Goal: Transaction & Acquisition: Purchase product/service

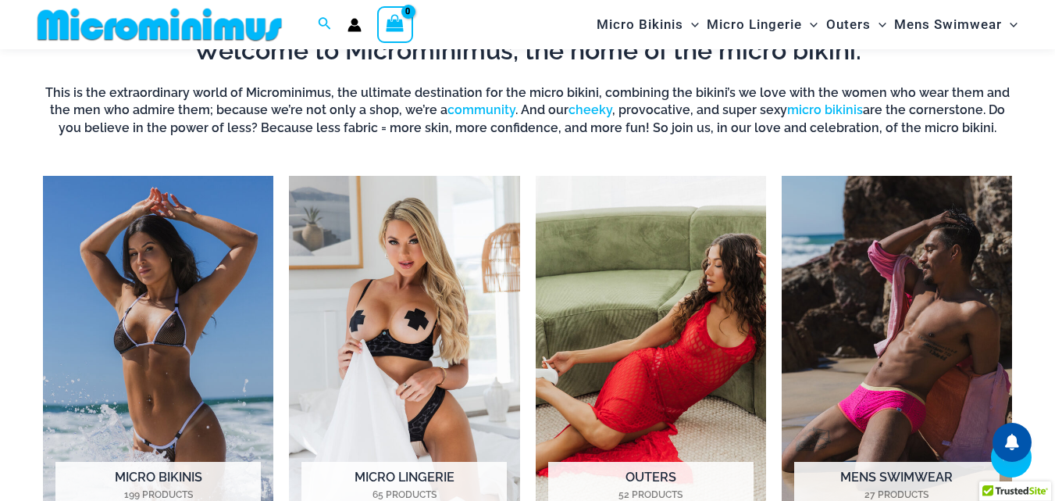
scroll to position [1080, 0]
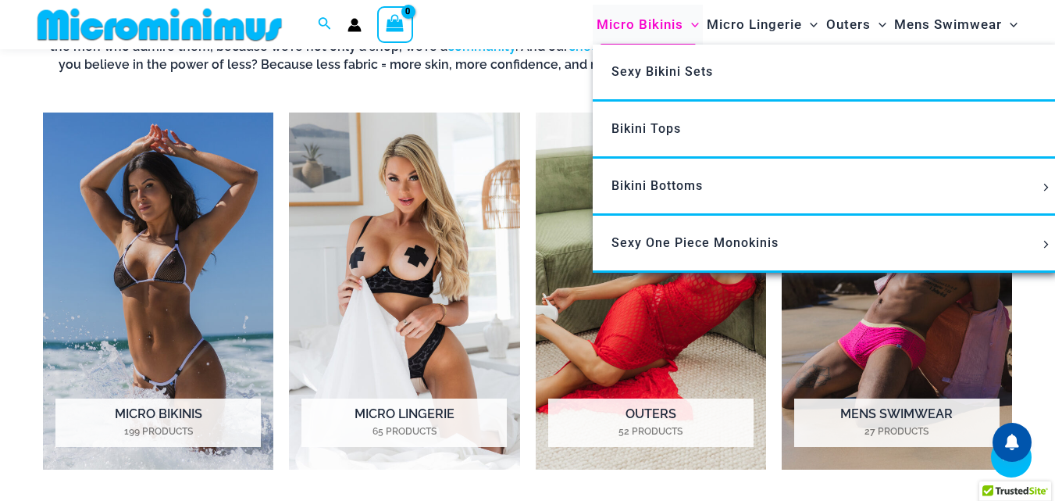
click at [626, 29] on span "Micro Bikinis" at bounding box center [640, 25] width 87 height 40
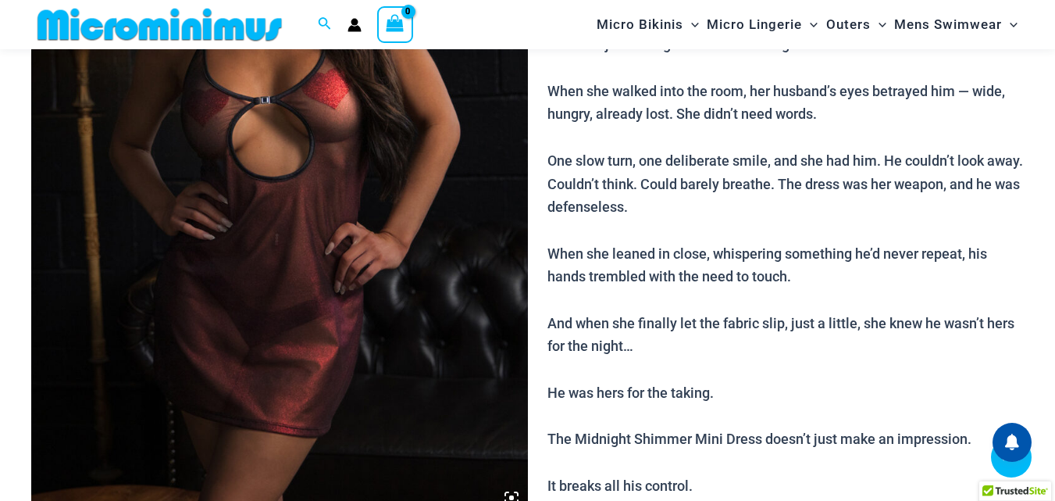
scroll to position [377, 0]
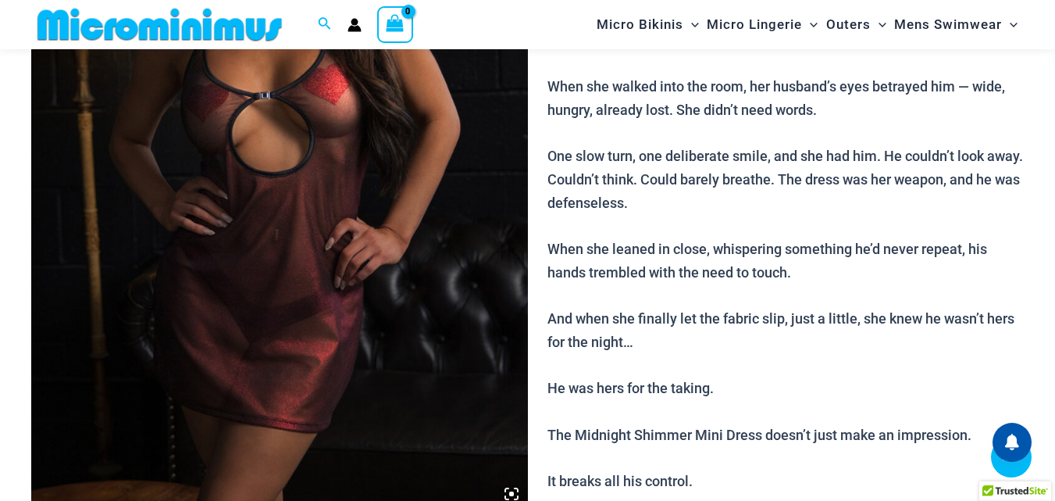
click at [252, 255] on img at bounding box center [279, 137] width 497 height 744
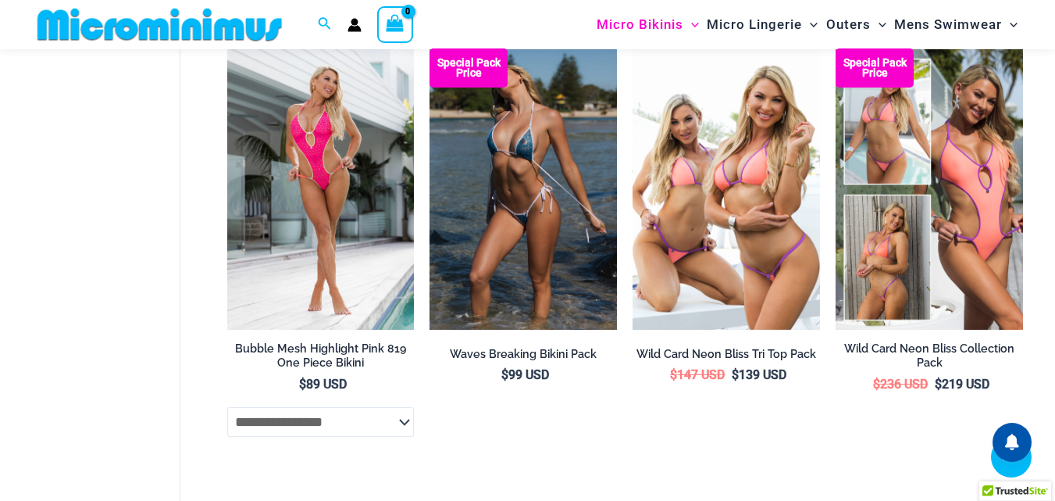
scroll to position [3695, 0]
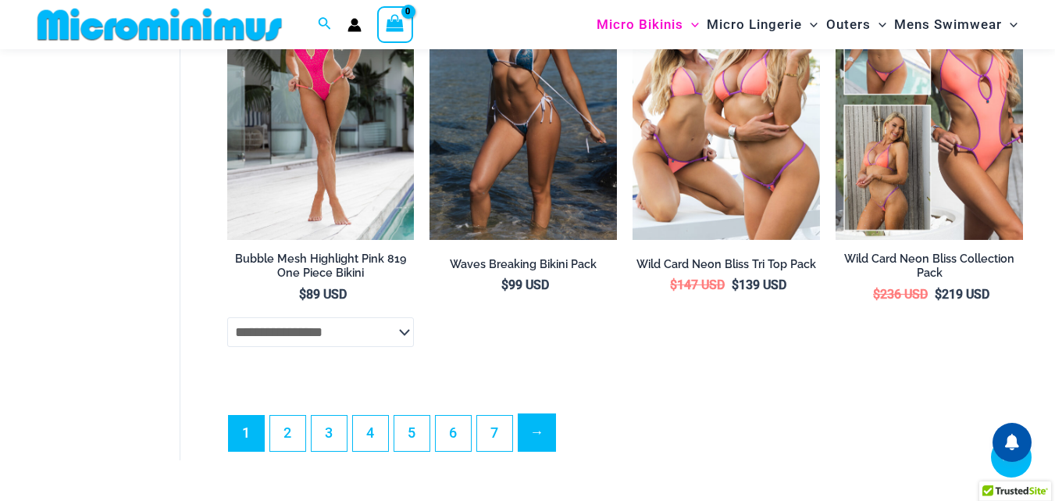
click at [544, 444] on link "→" at bounding box center [537, 432] width 37 height 37
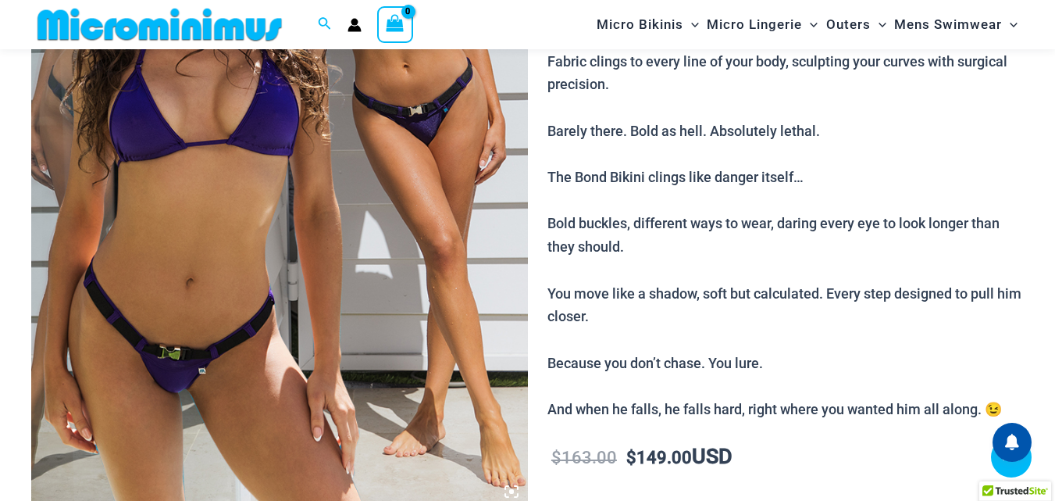
scroll to position [455, 0]
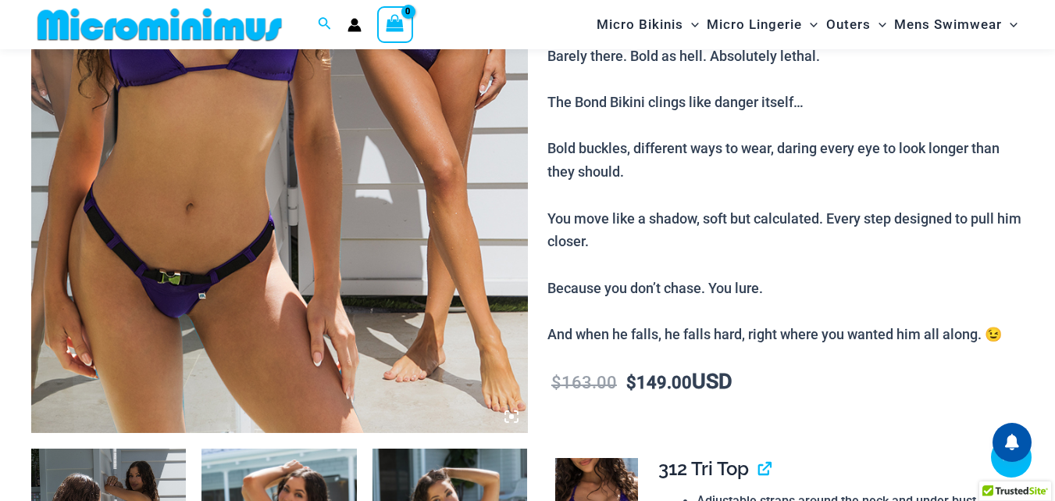
click at [367, 236] on img at bounding box center [279, 60] width 497 height 744
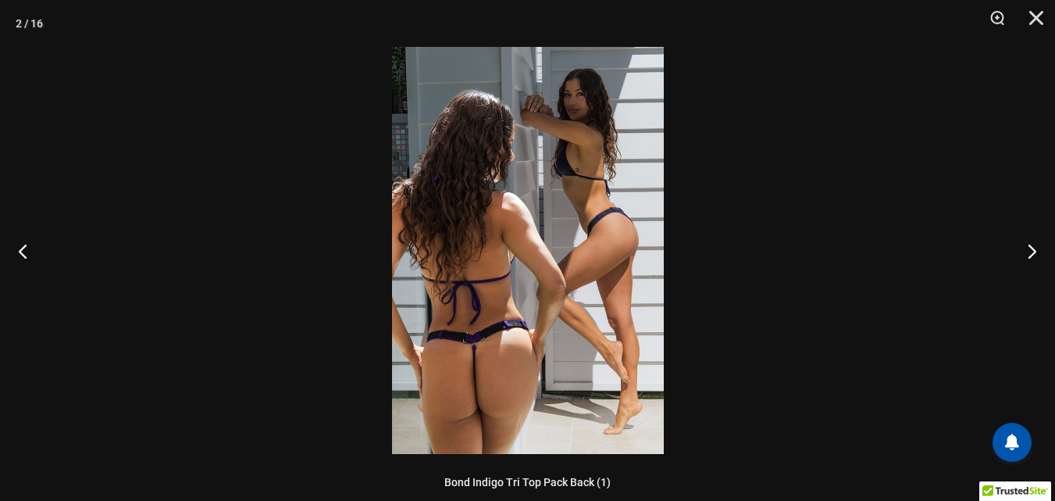
click at [467, 267] on img at bounding box center [528, 250] width 272 height 407
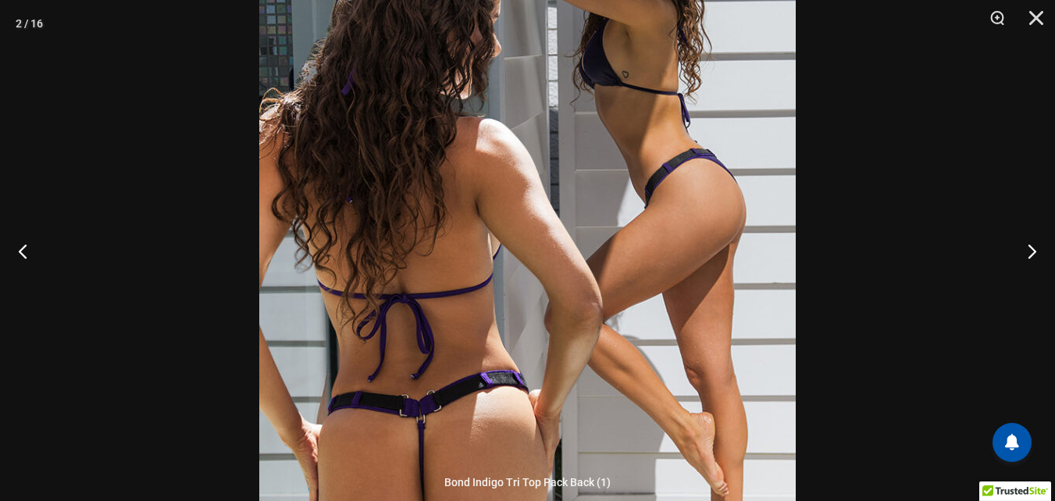
click at [467, 267] on img at bounding box center [527, 233] width 537 height 805
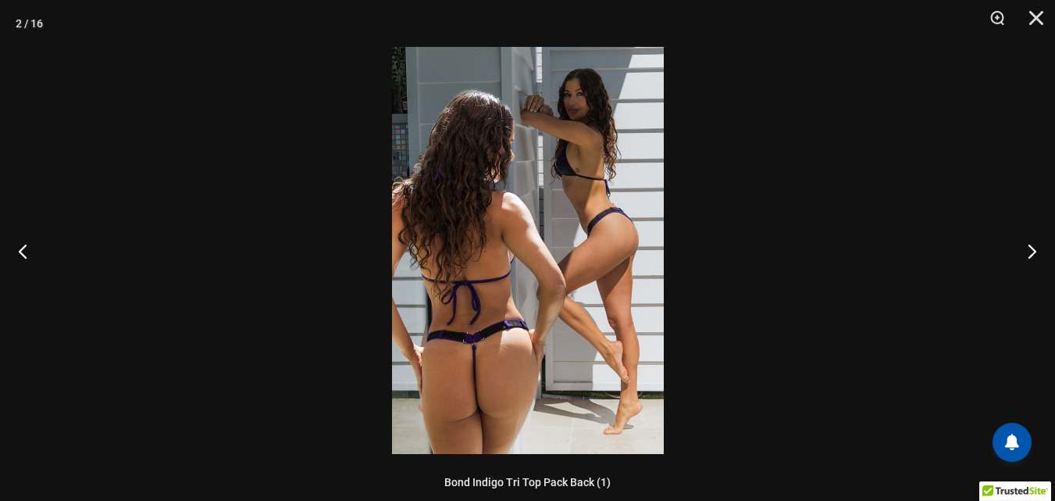
click at [462, 334] on img at bounding box center [528, 250] width 272 height 407
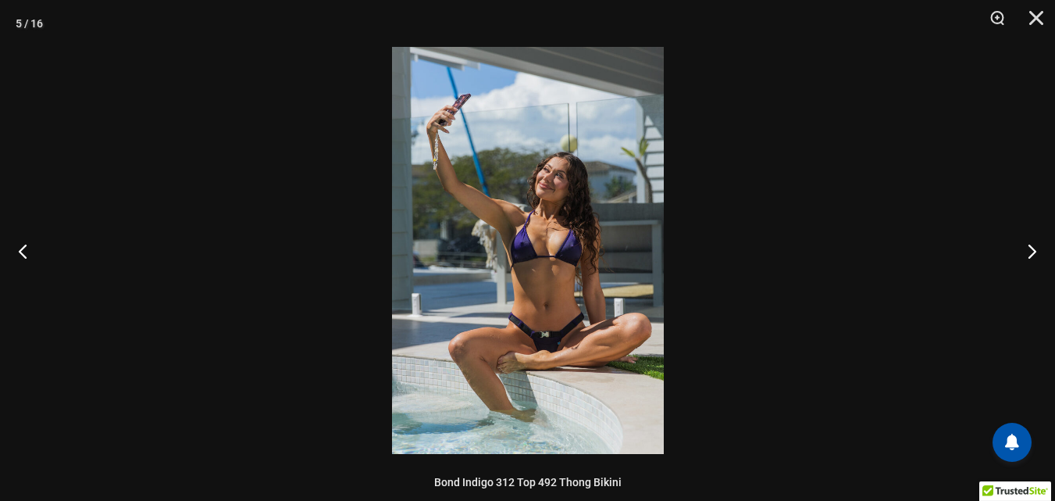
click at [559, 284] on img at bounding box center [528, 250] width 272 height 407
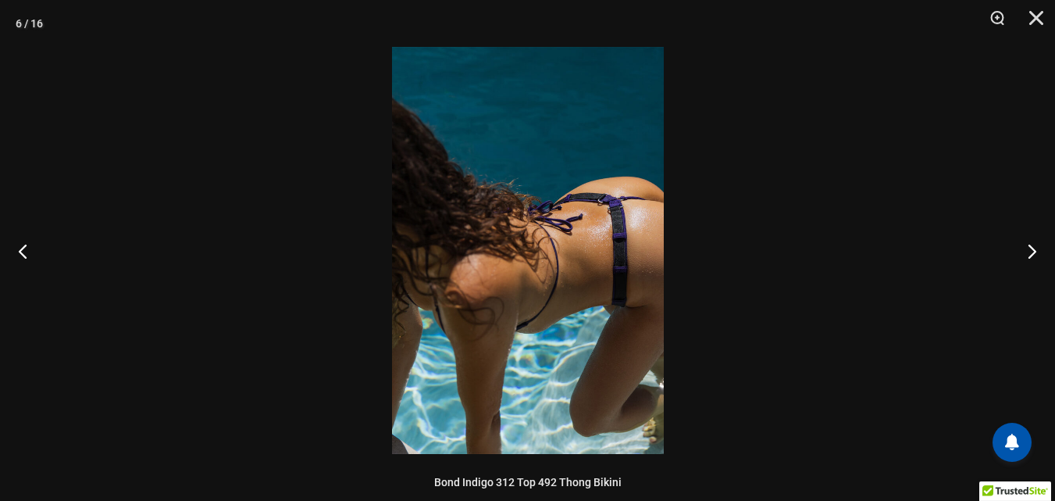
click at [580, 192] on img at bounding box center [528, 250] width 272 height 407
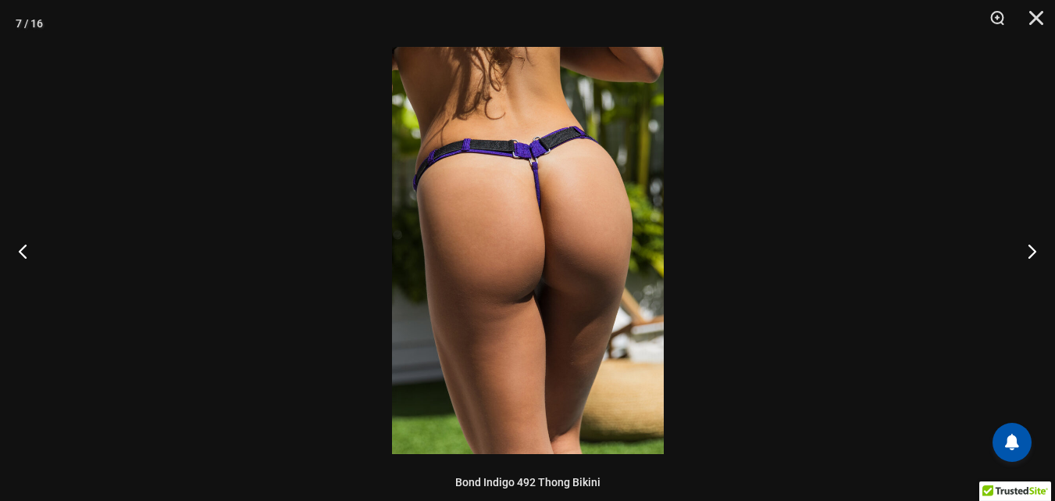
click at [523, 162] on img at bounding box center [528, 250] width 272 height 407
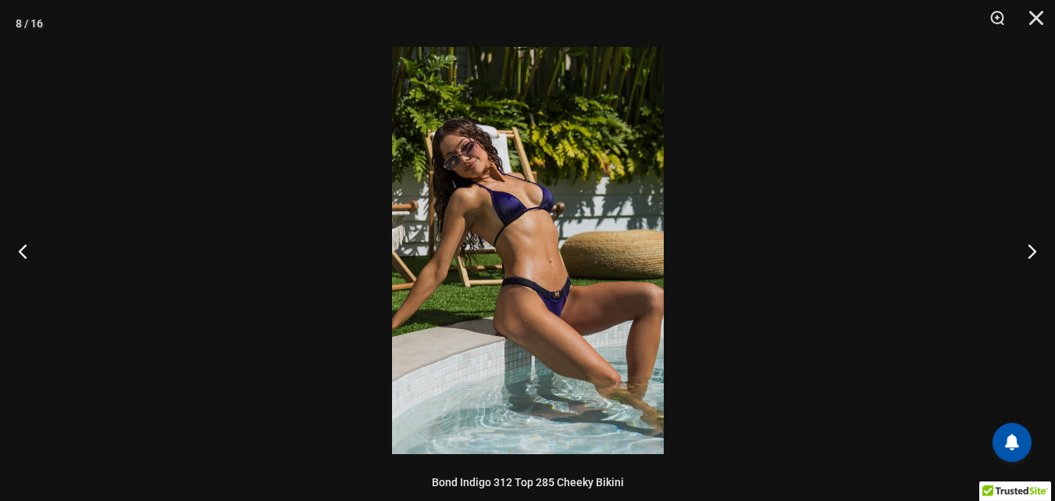
click at [537, 262] on img at bounding box center [528, 250] width 272 height 407
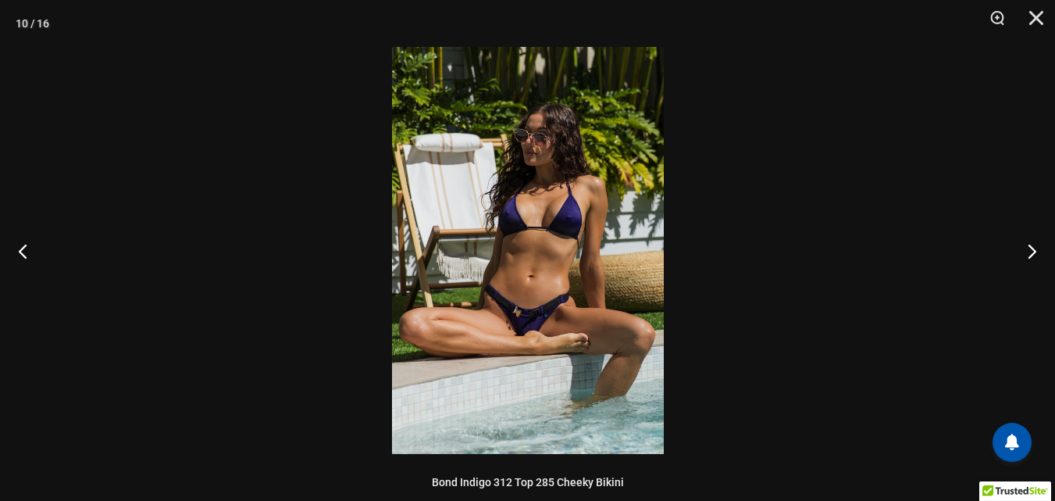
click at [534, 274] on img at bounding box center [528, 250] width 272 height 407
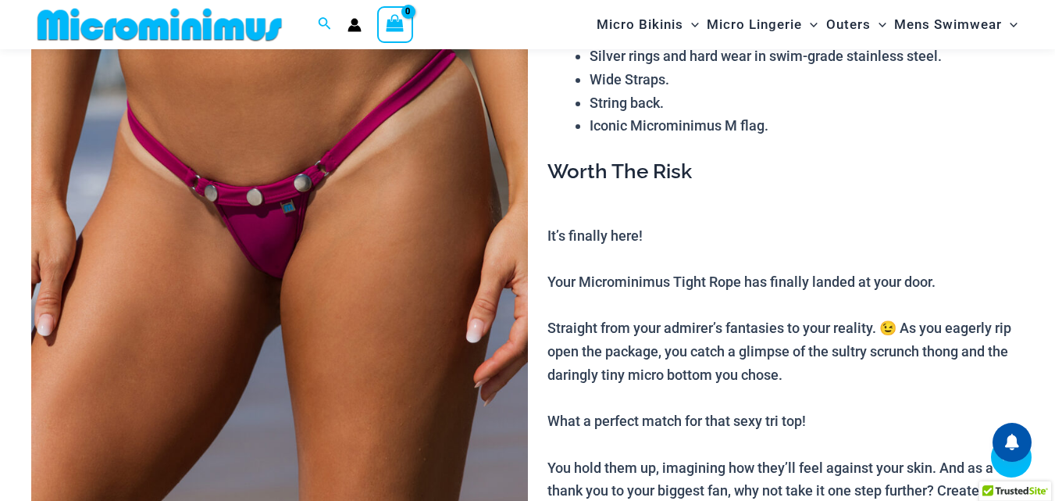
scroll to position [298, 0]
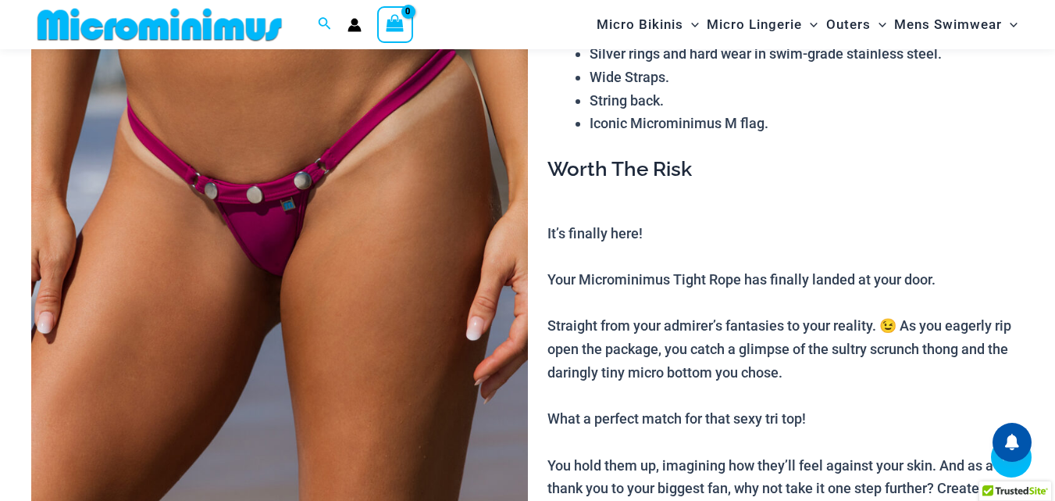
click at [306, 216] on img at bounding box center [279, 216] width 497 height 744
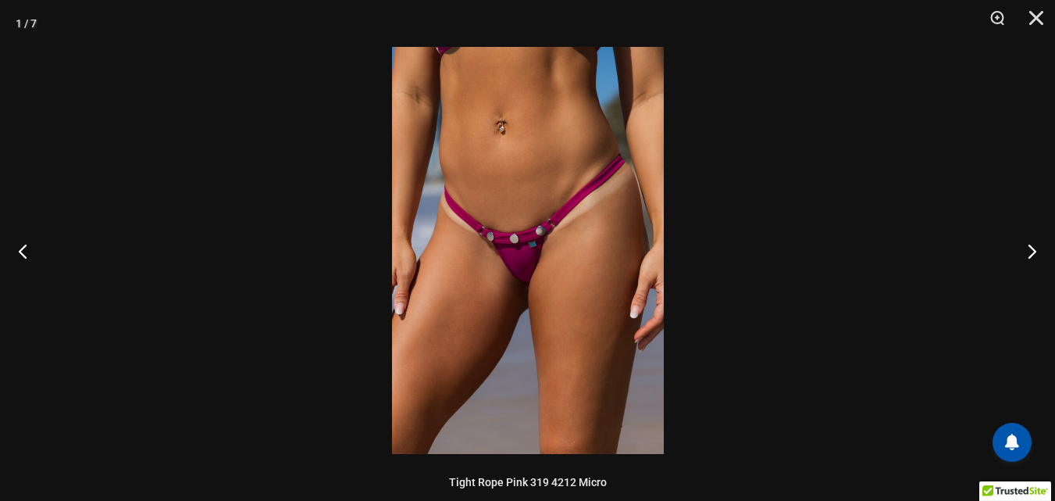
click at [531, 202] on img at bounding box center [528, 250] width 272 height 407
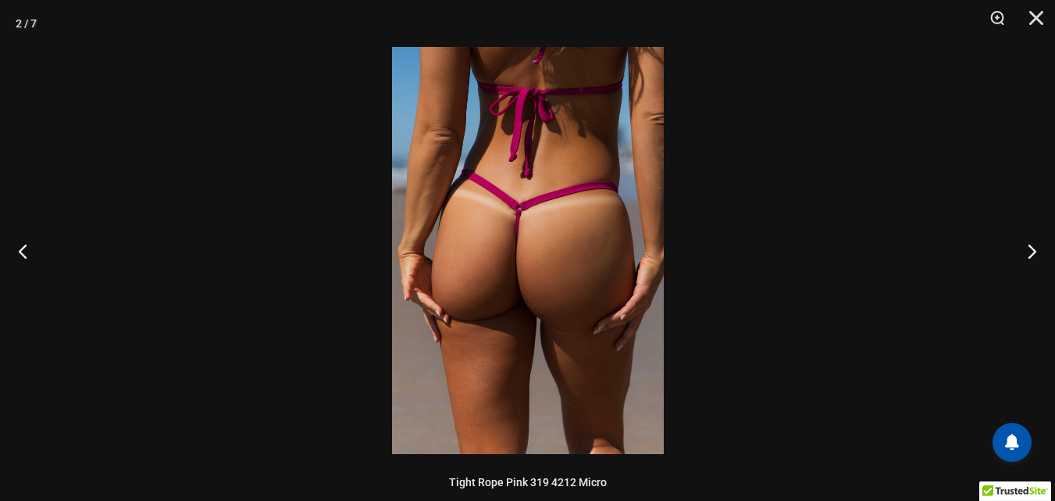
click at [549, 197] on img at bounding box center [528, 250] width 272 height 407
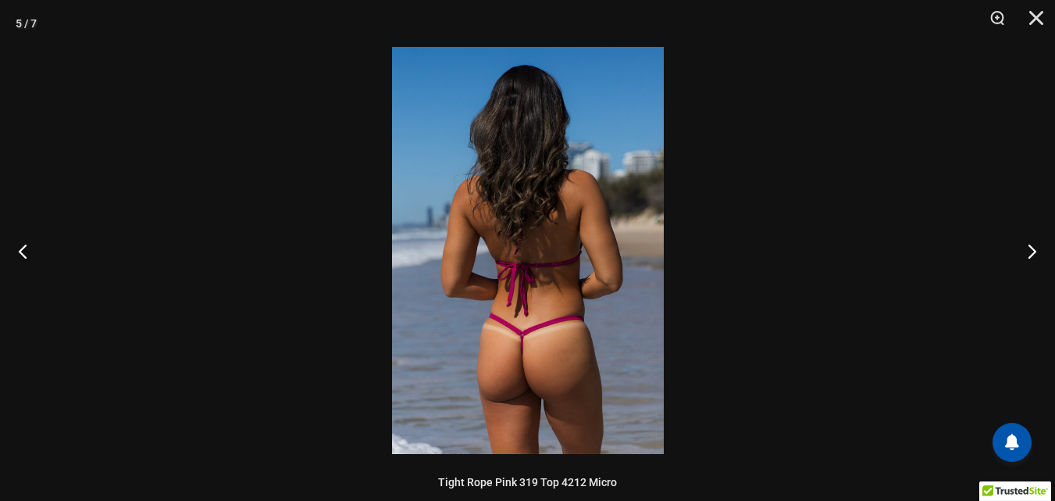
click at [520, 312] on img at bounding box center [528, 250] width 272 height 407
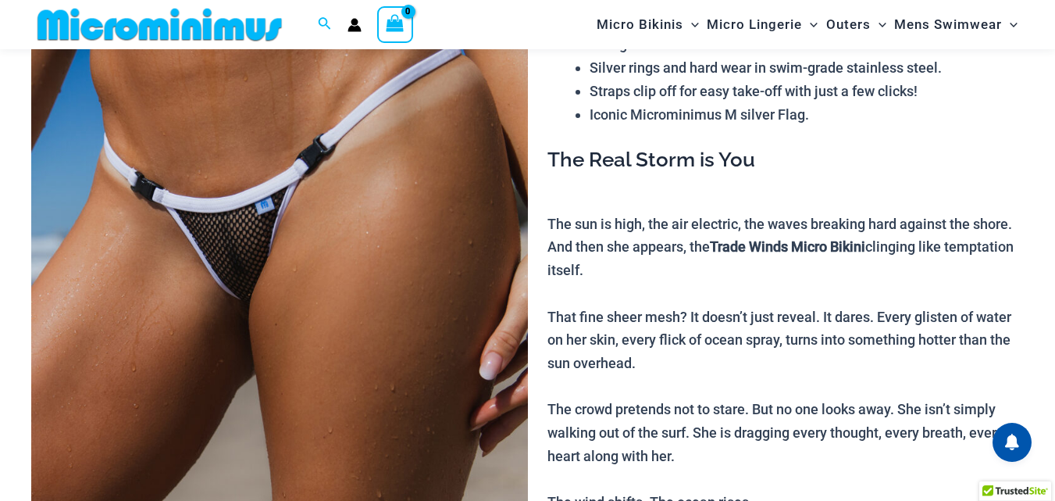
scroll to position [220, 0]
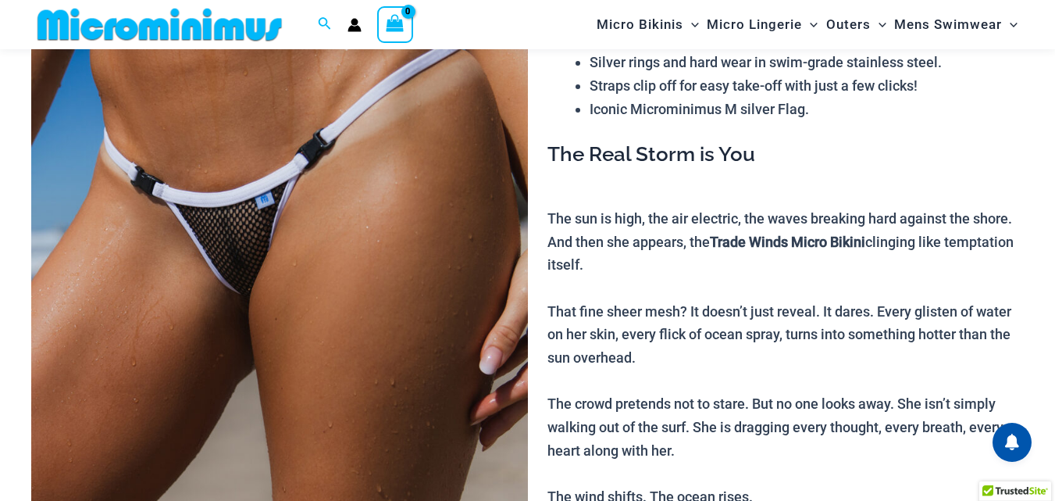
click at [302, 164] on img at bounding box center [279, 294] width 497 height 744
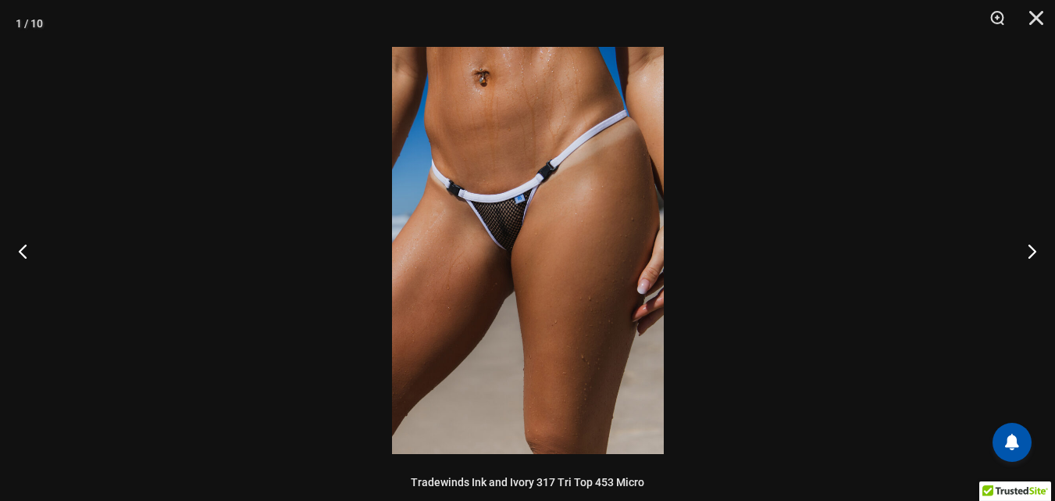
click at [484, 182] on img at bounding box center [528, 250] width 272 height 407
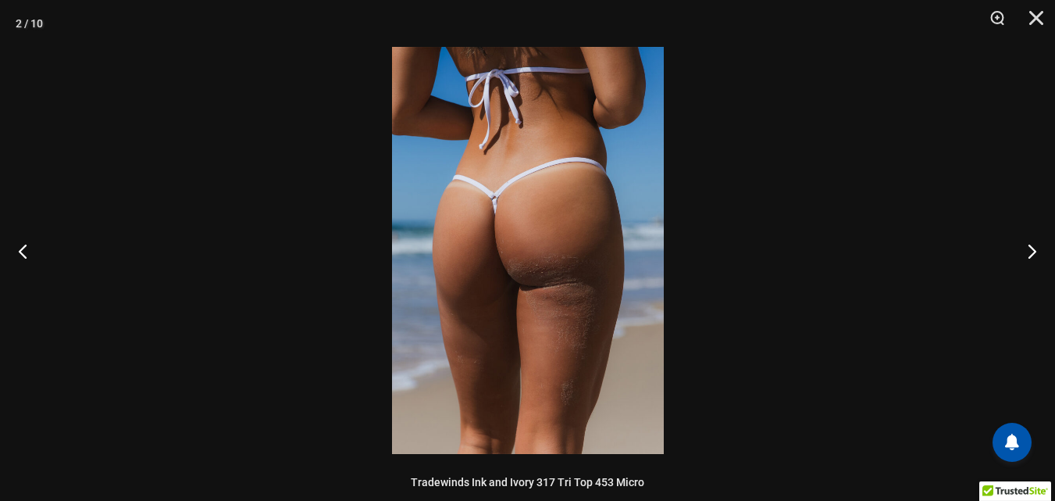
click at [495, 170] on img at bounding box center [528, 250] width 272 height 407
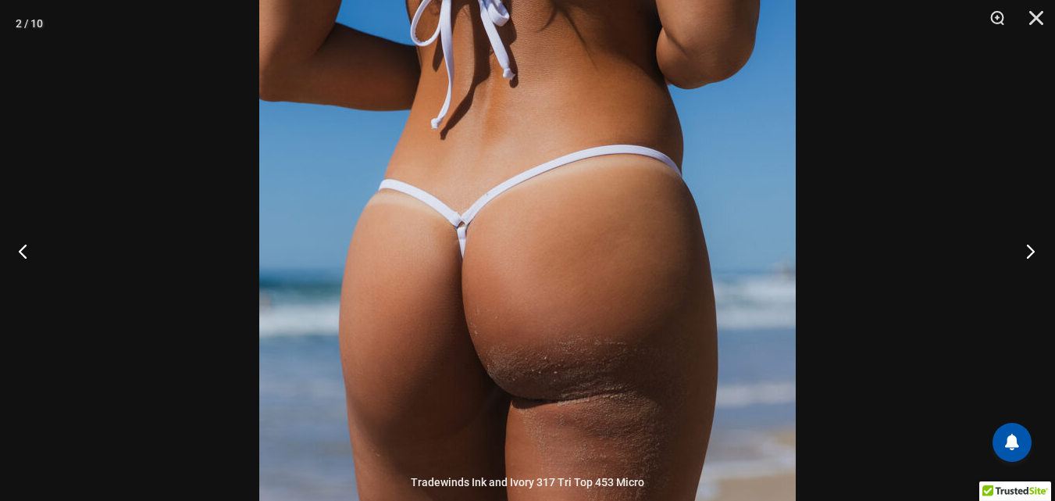
click at [1026, 254] on button "Next" at bounding box center [1026, 251] width 59 height 78
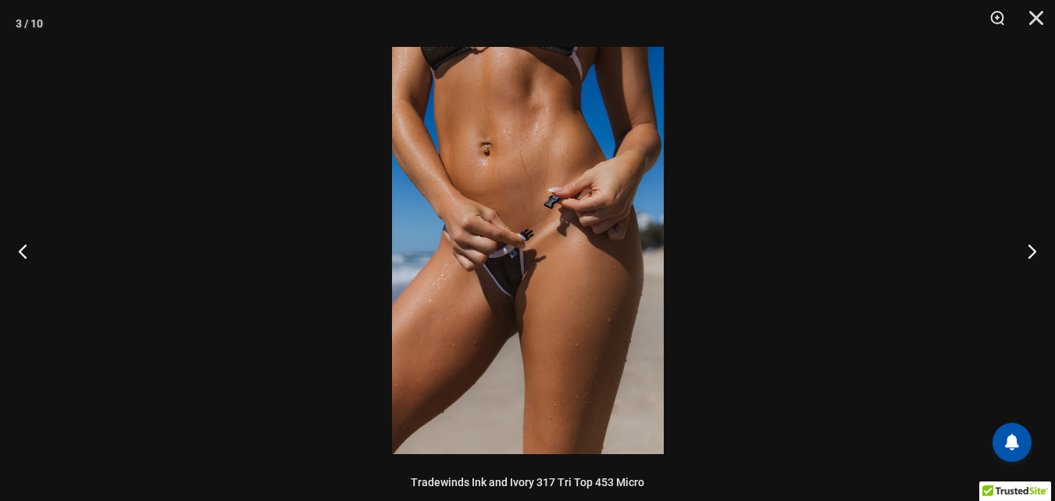
click at [524, 207] on img at bounding box center [528, 250] width 272 height 407
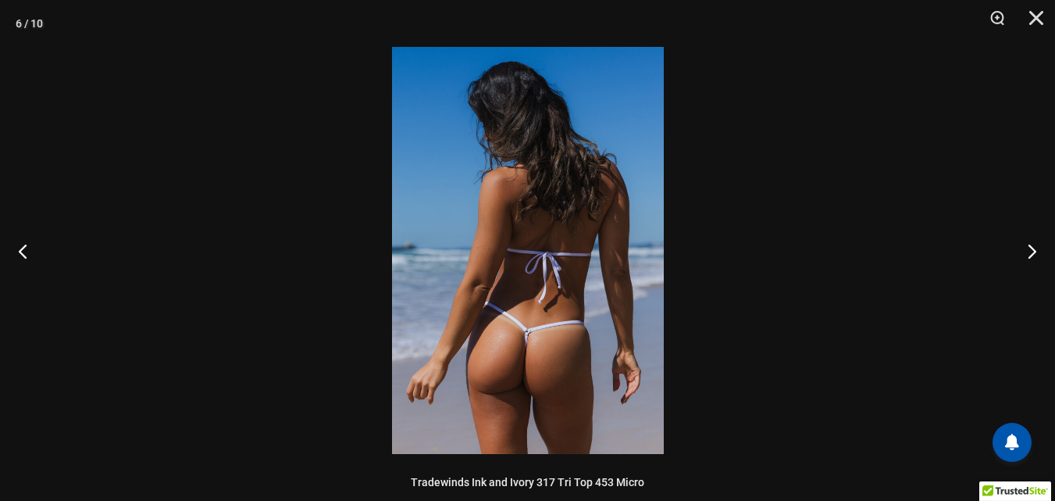
click at [534, 314] on img at bounding box center [528, 250] width 272 height 407
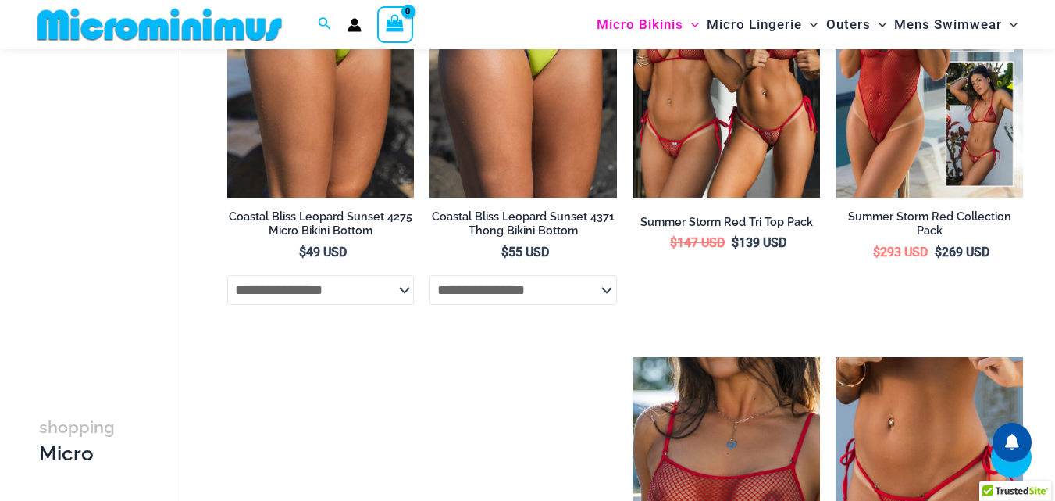
scroll to position [2329, 0]
